Goal: Information Seeking & Learning: Learn about a topic

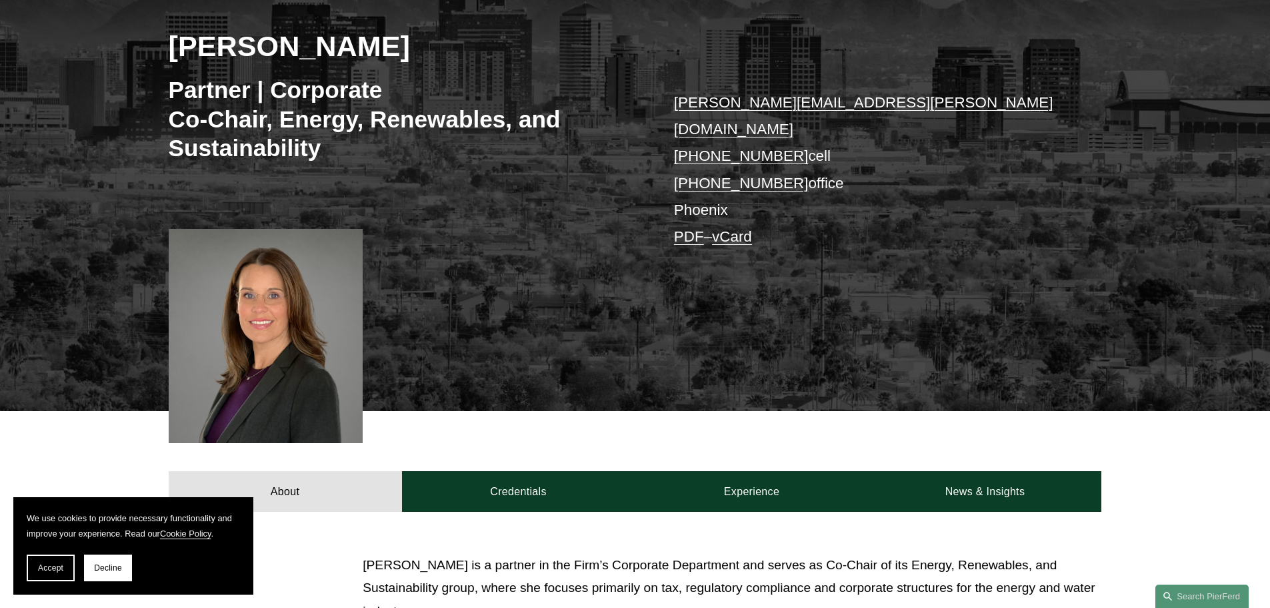
scroll to position [200, 0]
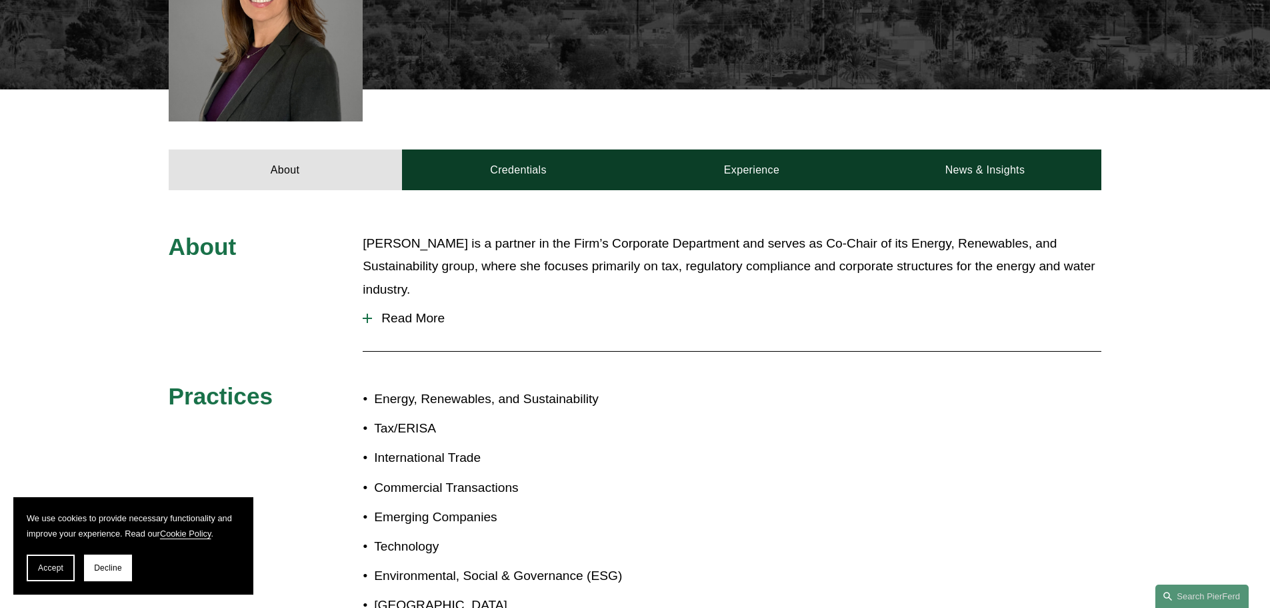
scroll to position [533, 0]
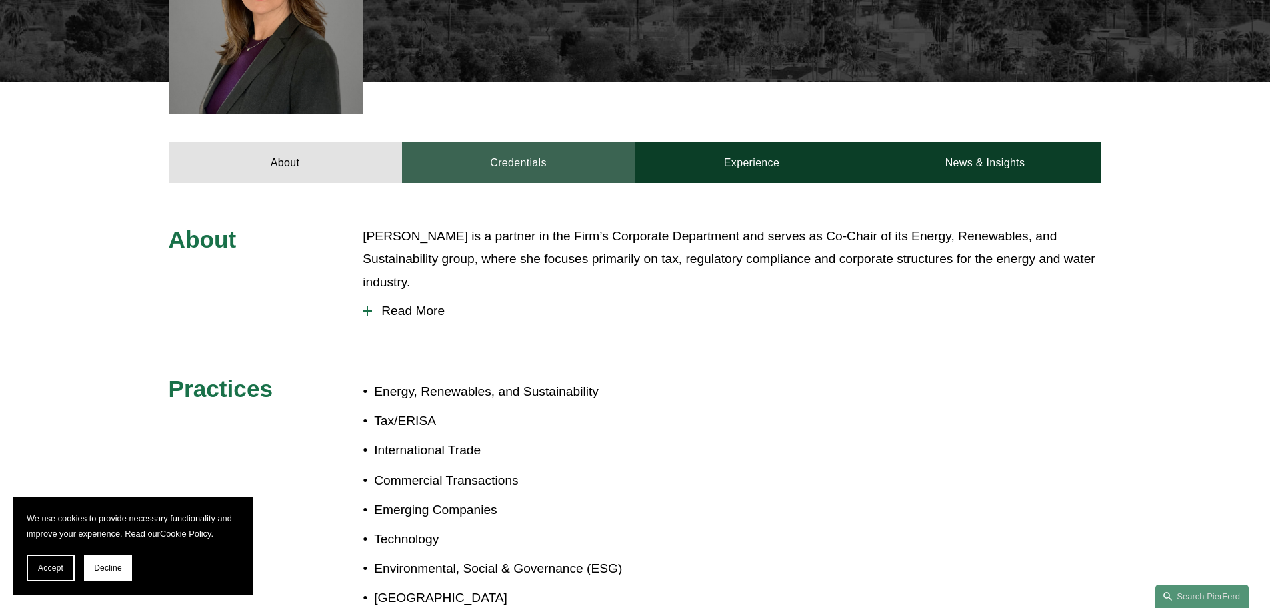
click at [495, 142] on link "Credentials" at bounding box center [518, 162] width 233 height 40
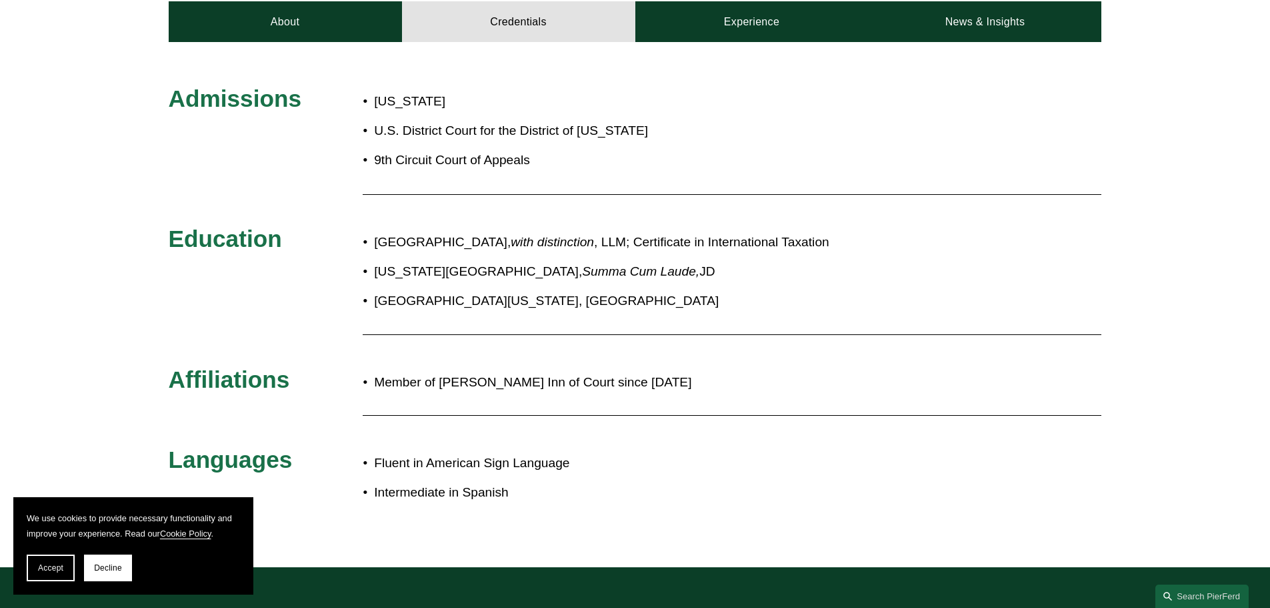
scroll to position [667, 0]
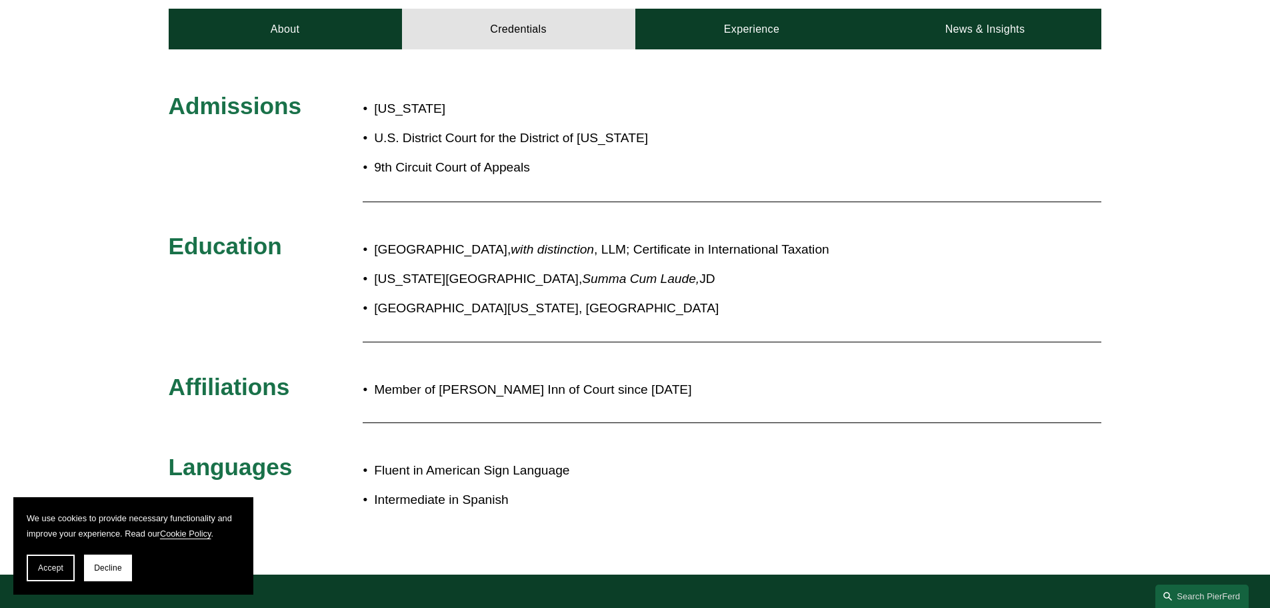
drag, startPoint x: 404, startPoint y: 222, endPoint x: 760, endPoint y: 269, distance: 359.2
click at [760, 269] on ul "Georgetown University Law Center, with distinction , LLM; Certificate in Intern…" at bounding box center [674, 279] width 622 height 82
click at [702, 297] on p "[GEOGRAPHIC_DATA][US_STATE], [GEOGRAPHIC_DATA]" at bounding box center [679, 308] width 611 height 23
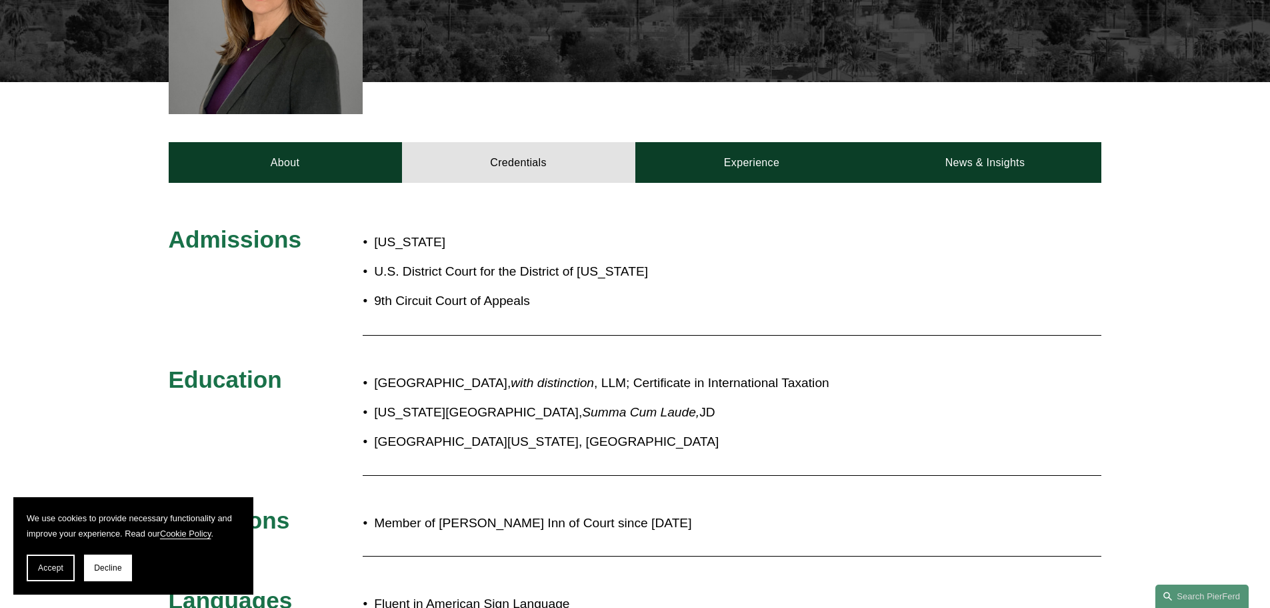
scroll to position [400, 0]
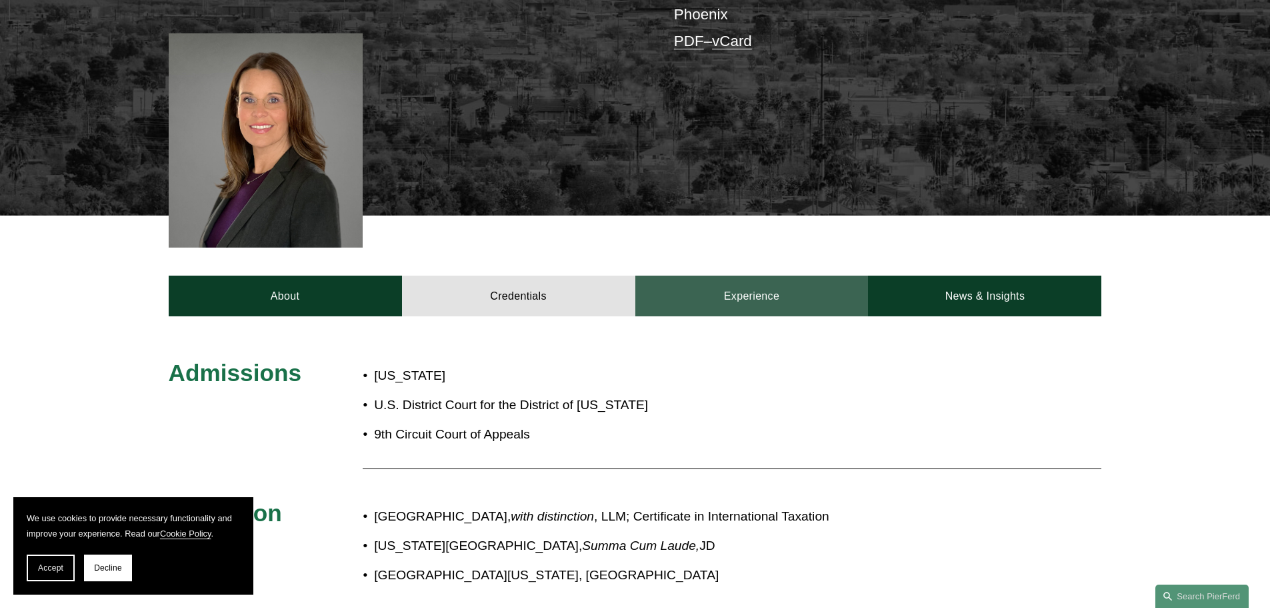
click at [753, 284] on link "Experience" at bounding box center [752, 295] width 233 height 40
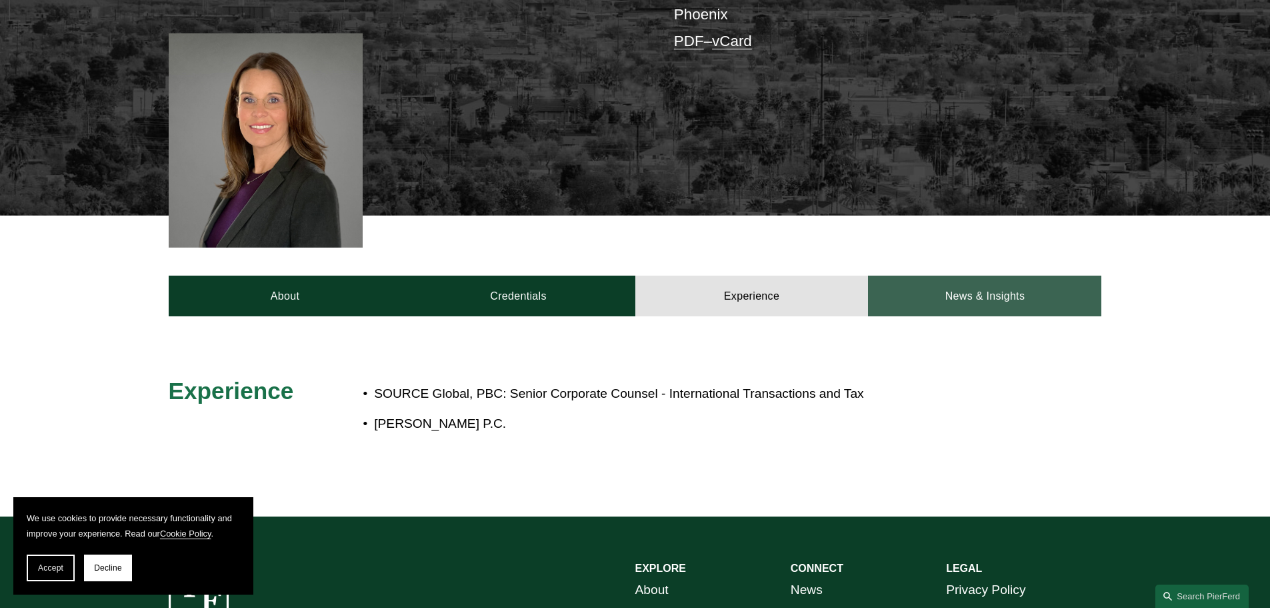
click at [1024, 280] on link "News & Insights" at bounding box center [984, 295] width 233 height 40
